Goal: Task Accomplishment & Management: Complete application form

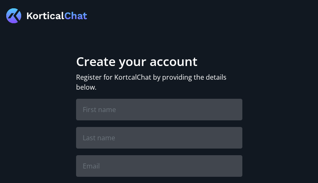
type input "UDHeWGuqNlQHu"
type input "DjbXjeaUXFUZvDw"
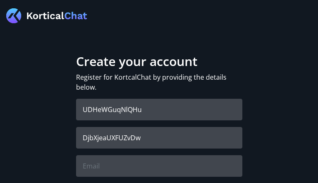
type input "[EMAIL_ADDRESS][DOMAIN_NAME]"
checkbox input "true"
checkbox input "false"
